Goal: Task Accomplishment & Management: Manage account settings

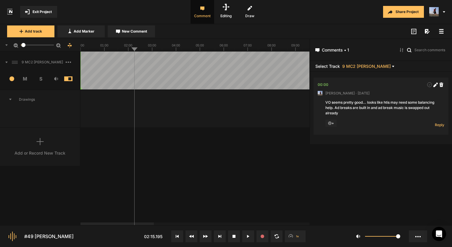
click at [34, 9] on span "Exit Project" at bounding box center [42, 11] width 19 height 5
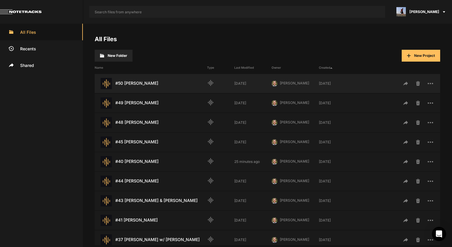
click at [162, 80] on div "#50 [PERSON_NAME] Last Modified: [DATE]" at bounding box center [151, 83] width 112 height 11
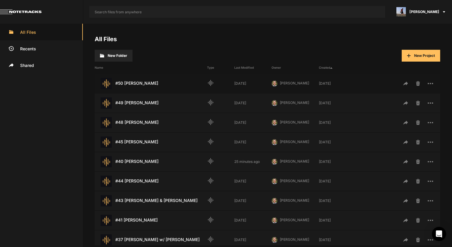
click at [162, 80] on div "#50 [PERSON_NAME] Last Modified: [DATE]" at bounding box center [151, 83] width 112 height 11
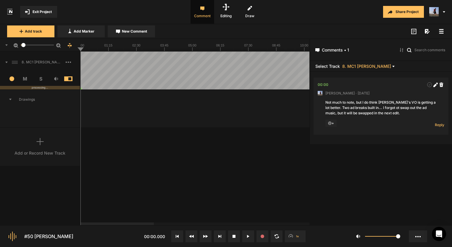
click at [37, 11] on span "Exit Project" at bounding box center [42, 11] width 19 height 5
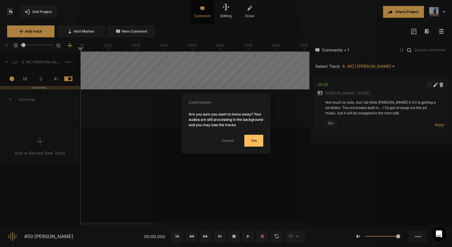
click at [253, 140] on button "Yes" at bounding box center [253, 141] width 19 height 12
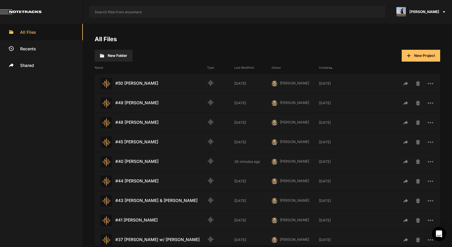
click at [419, 13] on span "[PERSON_NAME]" at bounding box center [424, 11] width 30 height 5
click at [397, 72] on span "Logout" at bounding box center [419, 68] width 66 height 12
